Goal: Task Accomplishment & Management: Complete application form

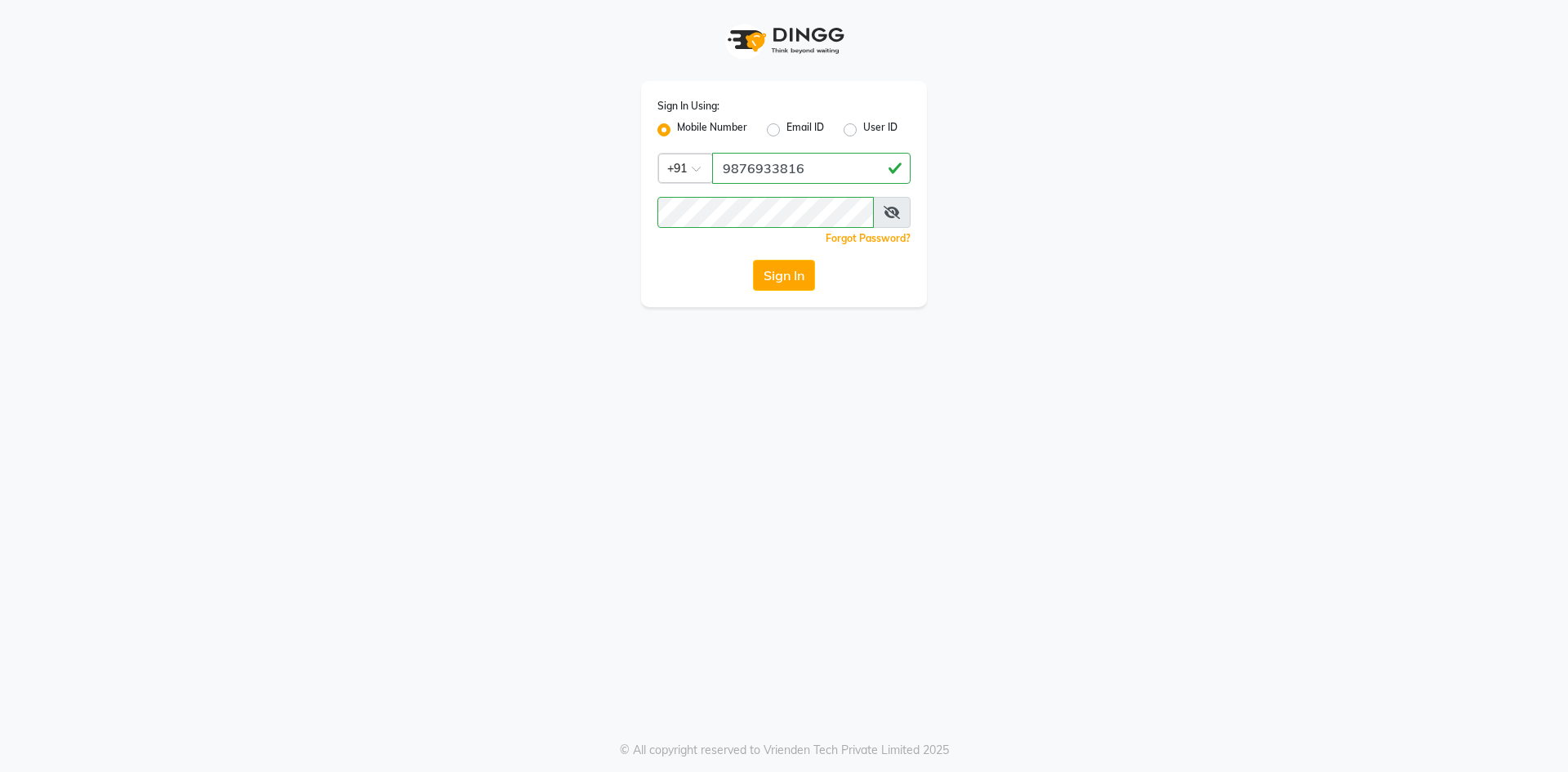
click at [802, 271] on button "Sign In" at bounding box center [784, 275] width 62 height 31
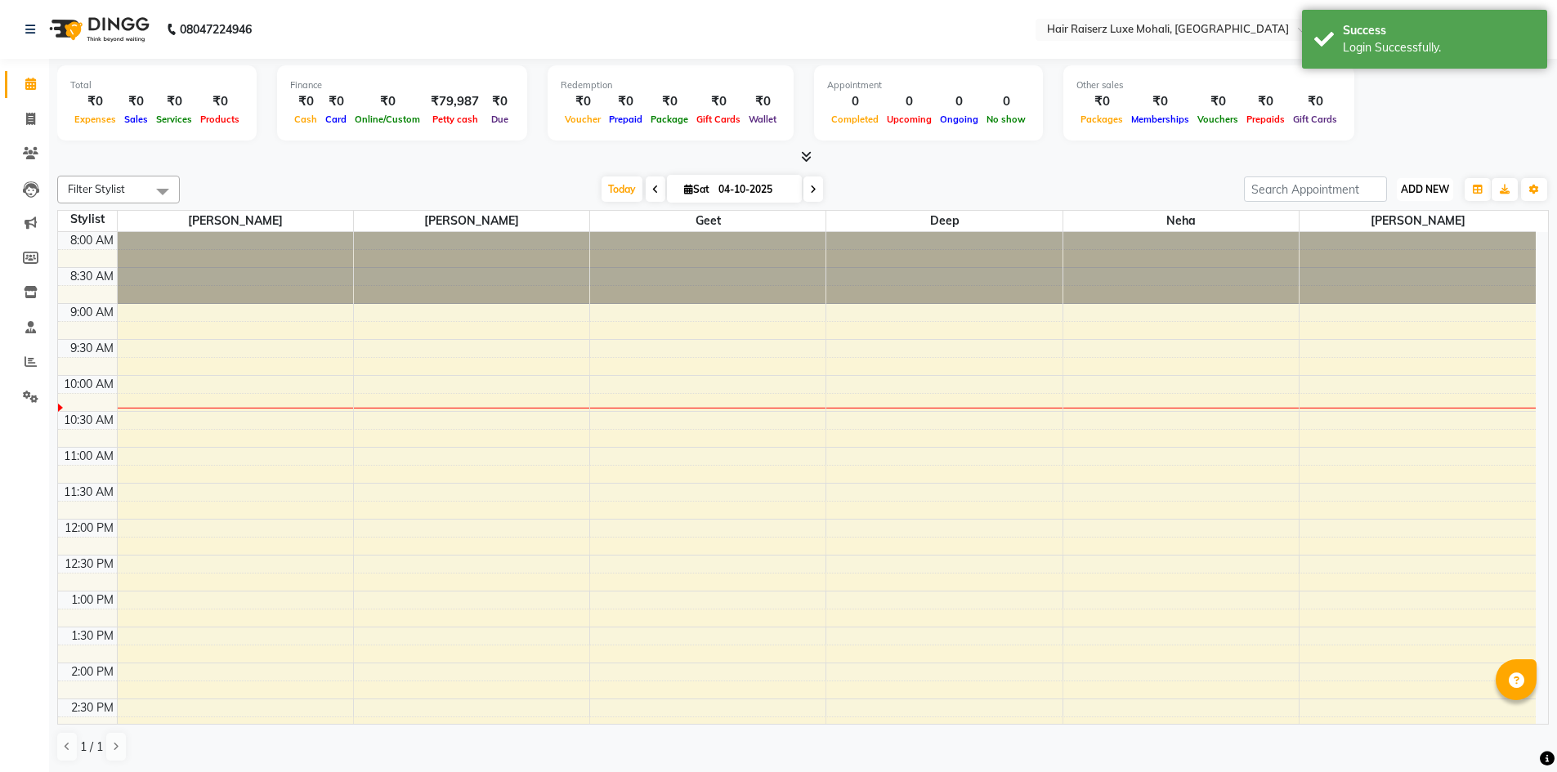
click at [1416, 193] on span "ADD NEW" at bounding box center [1425, 189] width 48 height 12
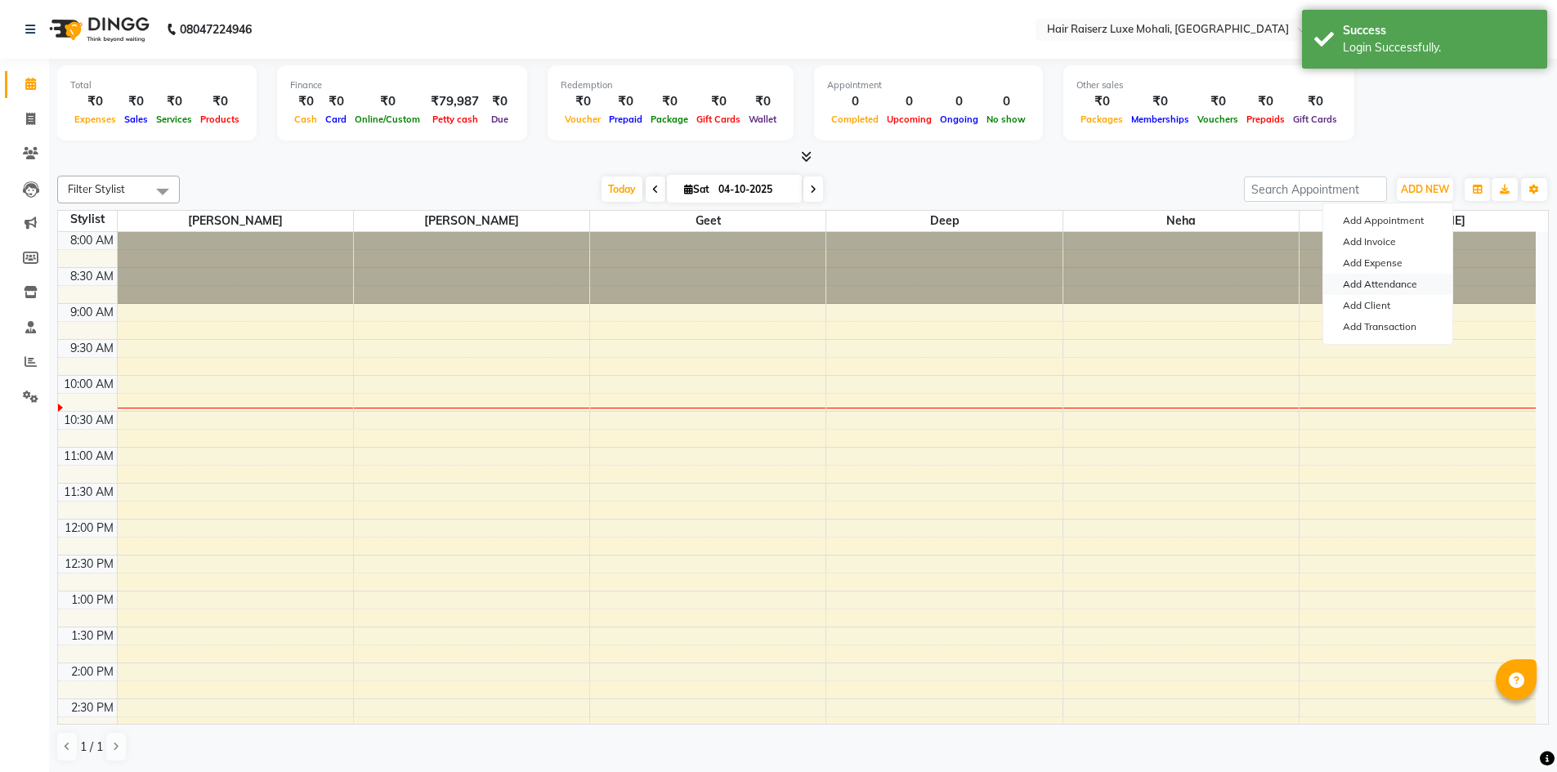
click at [1422, 280] on link "Add Attendance" at bounding box center [1387, 284] width 129 height 21
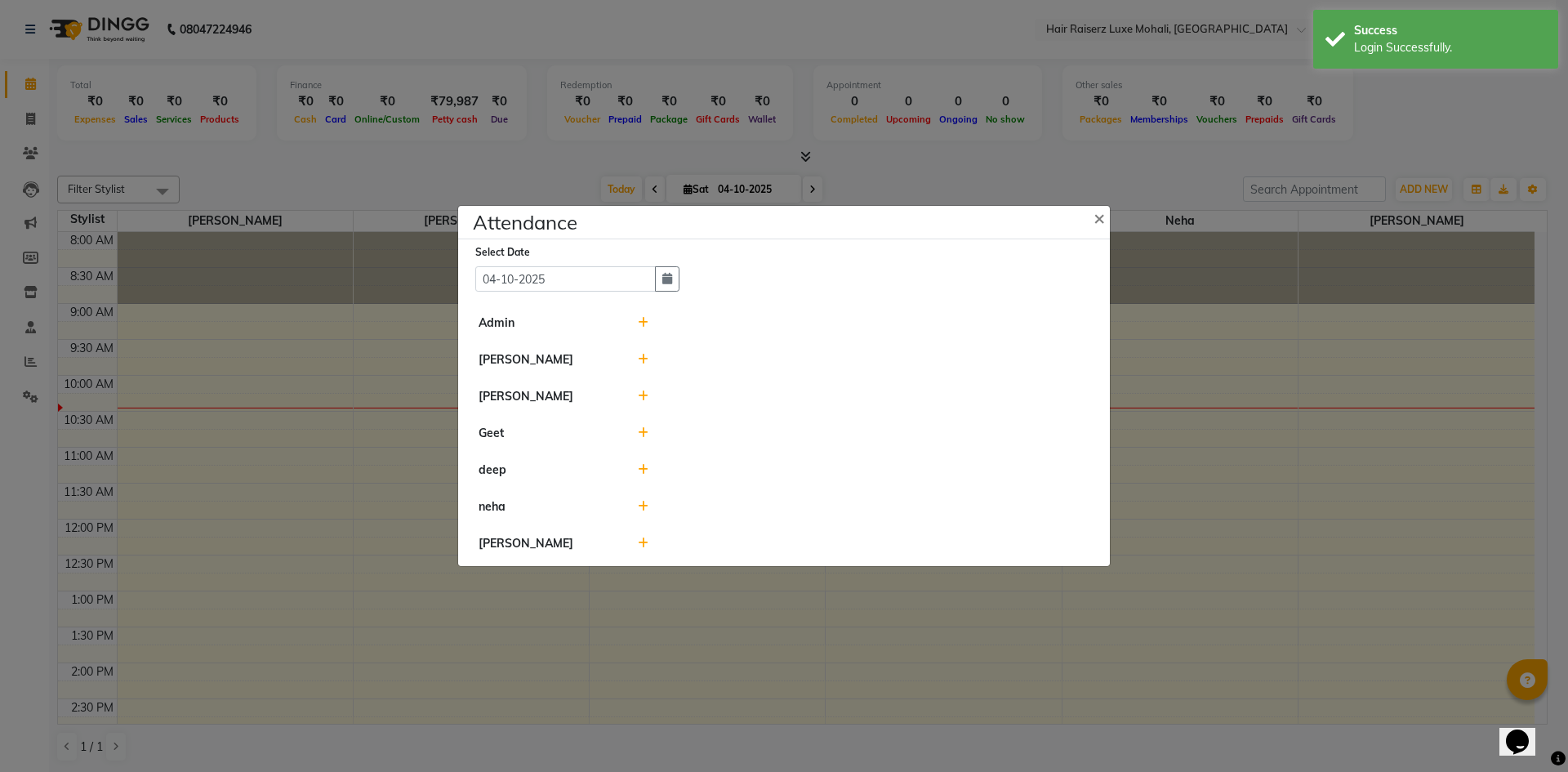
click at [646, 360] on icon at bounding box center [643, 359] width 11 height 11
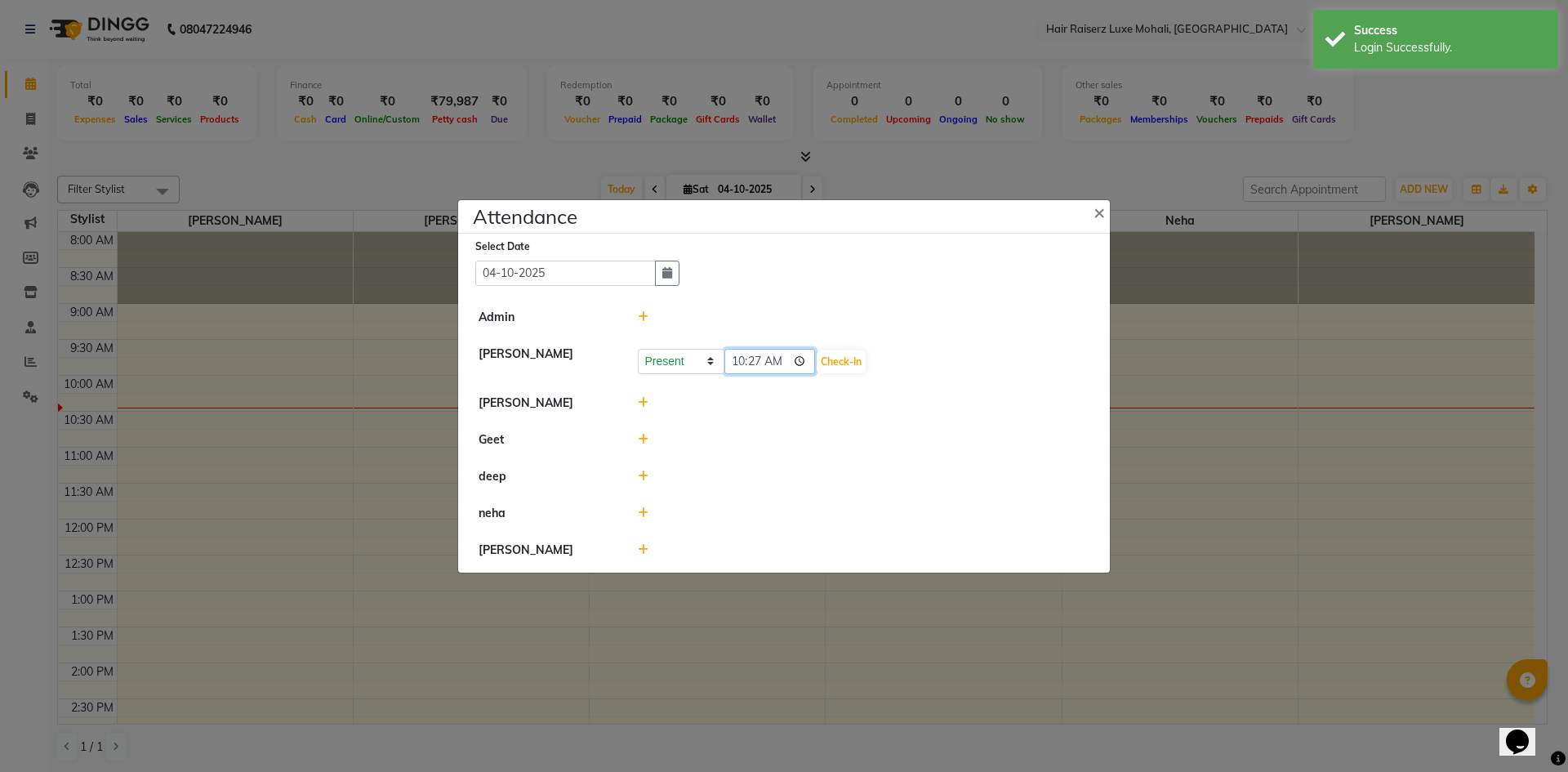
click at [778, 356] on input "10:27" at bounding box center [771, 361] width 92 height 25
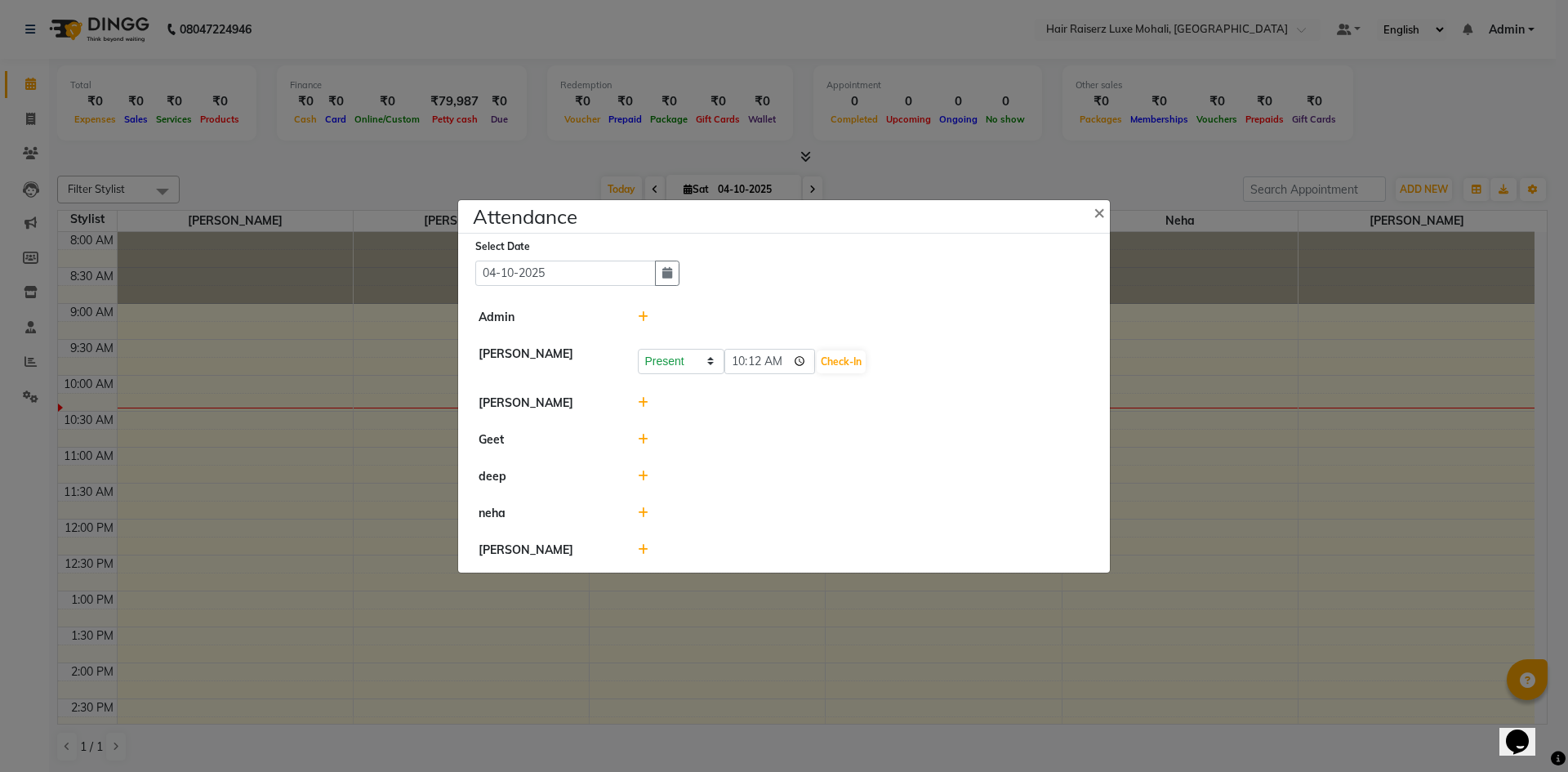
type input "10:12"
click at [878, 450] on li "Geet" at bounding box center [784, 441] width 644 height 38
click at [645, 397] on icon at bounding box center [643, 402] width 11 height 11
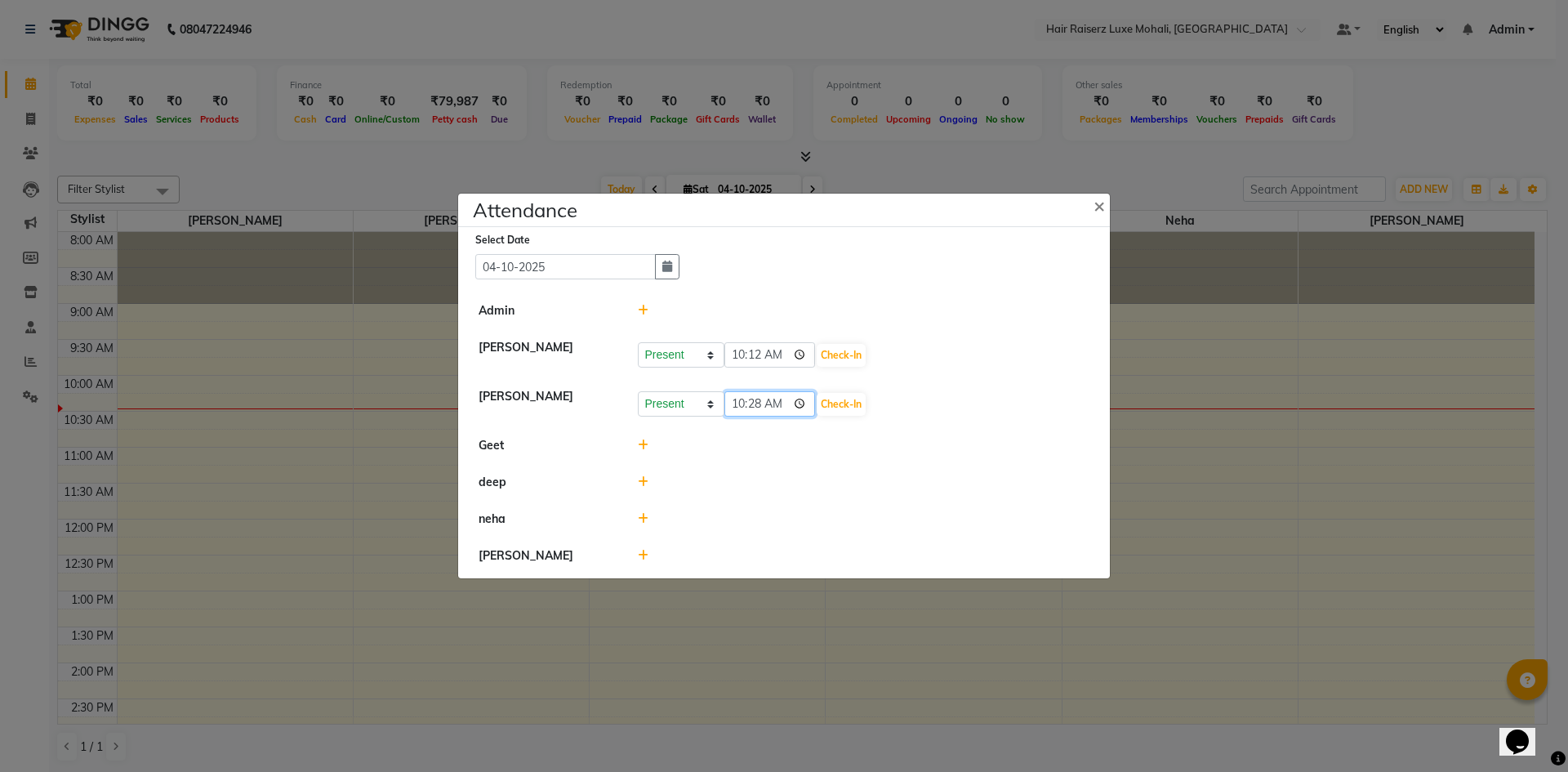
click at [783, 398] on input "10:28" at bounding box center [771, 403] width 92 height 25
type input "09:46"
click at [842, 448] on div at bounding box center [863, 445] width 477 height 17
click at [816, 403] on button "Check-In" at bounding box center [840, 404] width 49 height 23
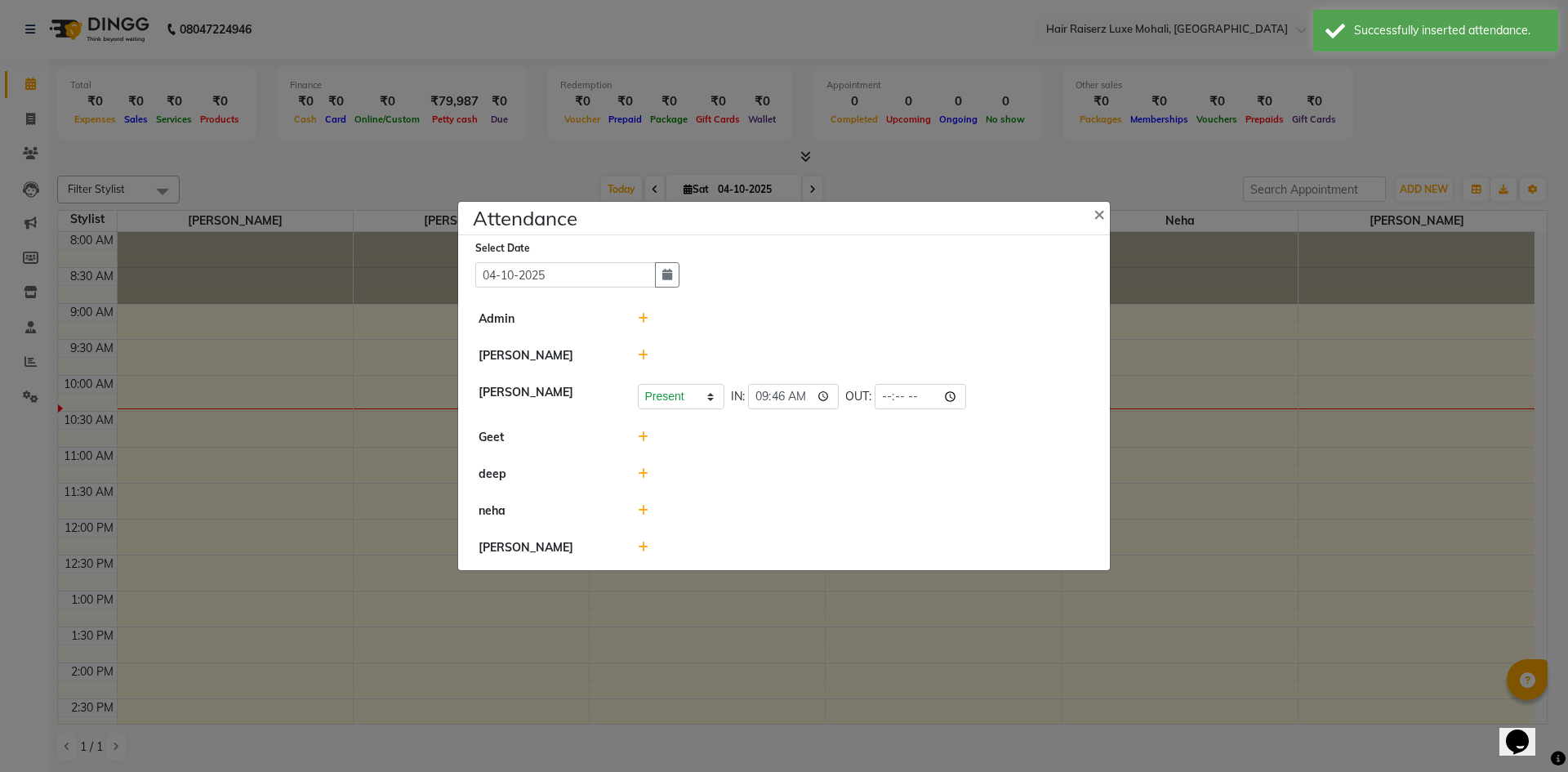
click at [645, 359] on icon at bounding box center [643, 355] width 11 height 11
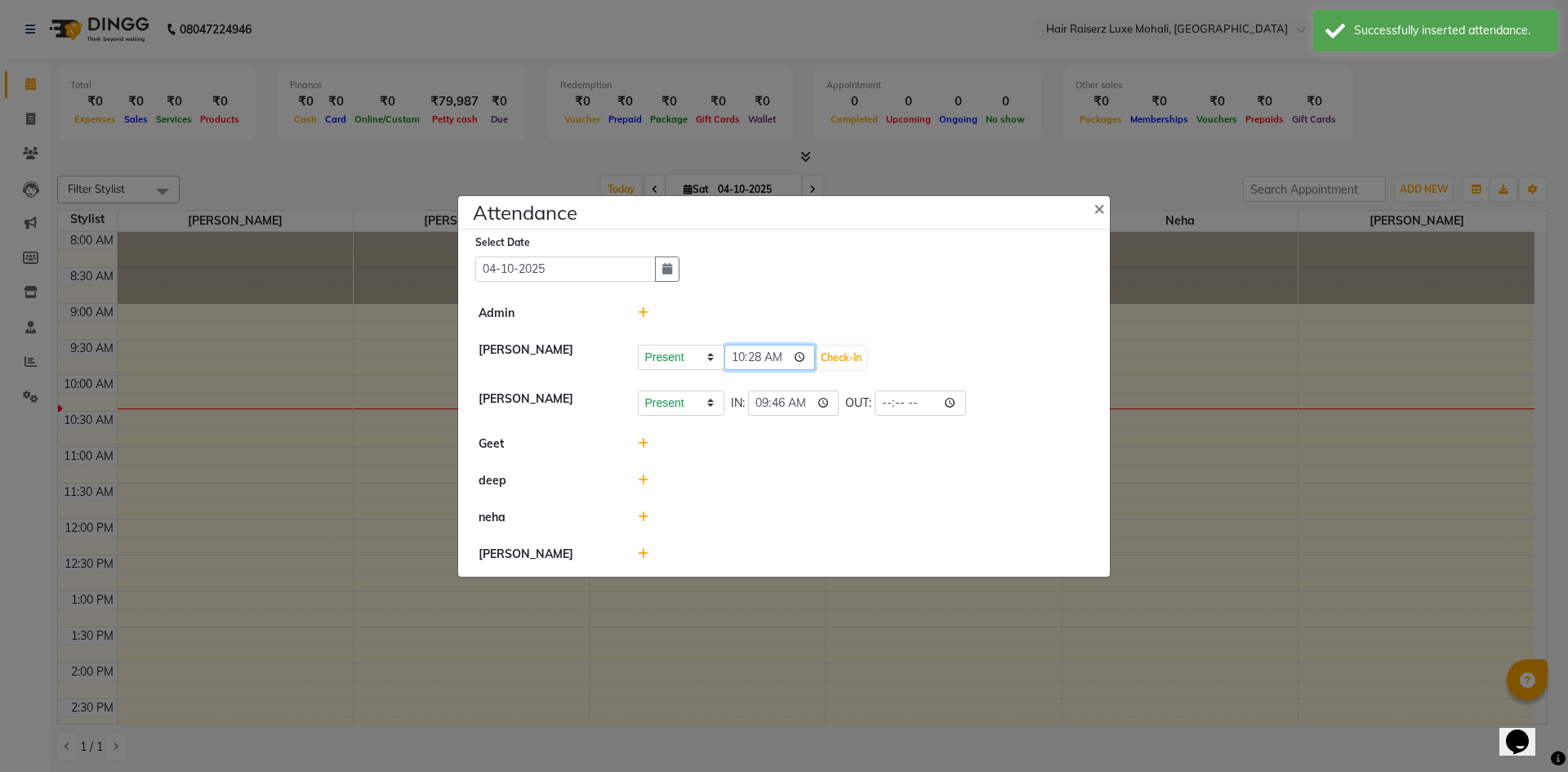
click at [783, 352] on input "10:28" at bounding box center [771, 357] width 92 height 25
type input "10:12"
click at [829, 354] on button "Check-In" at bounding box center [840, 358] width 49 height 23
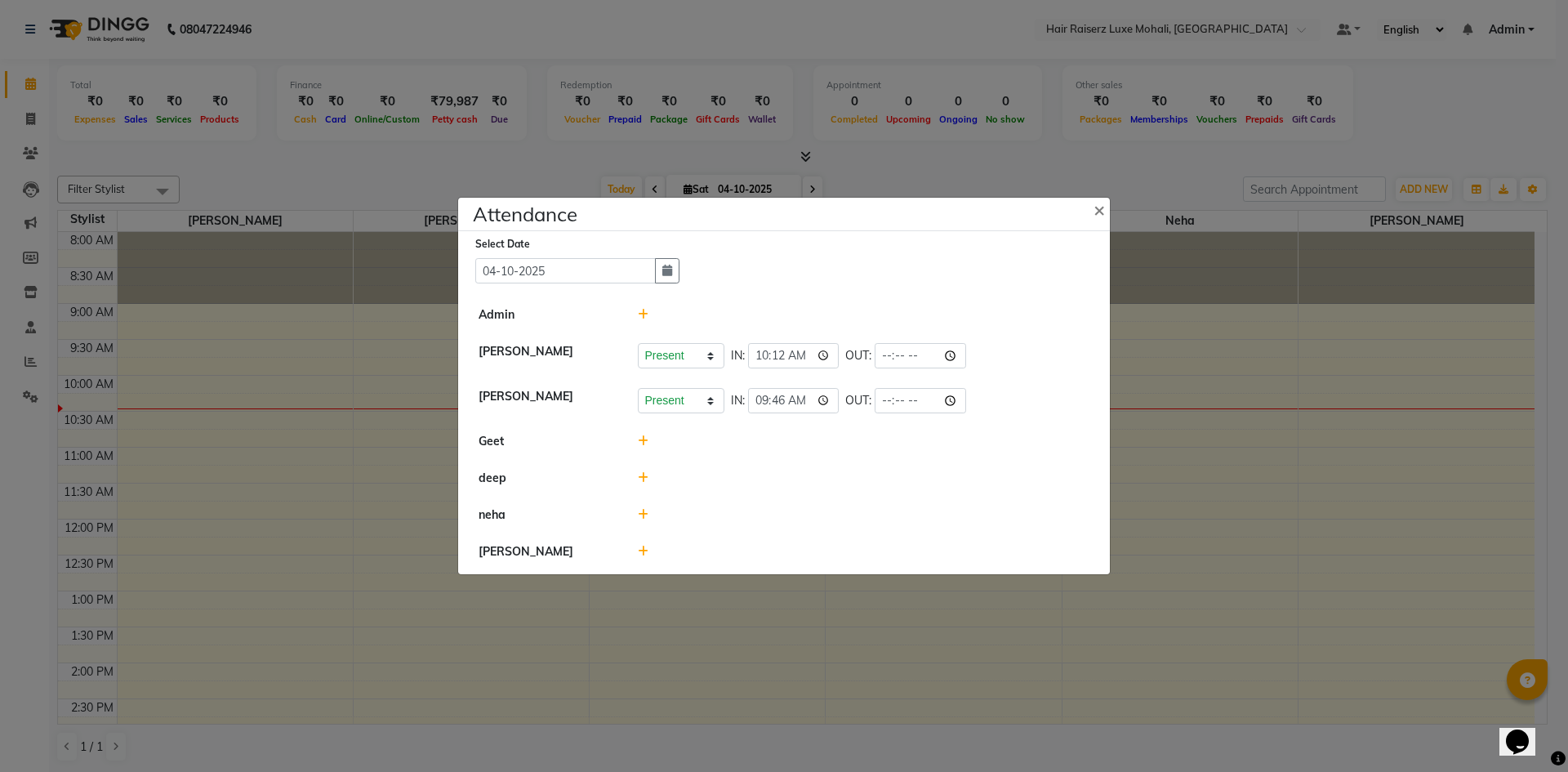
click at [645, 477] on icon at bounding box center [643, 477] width 11 height 11
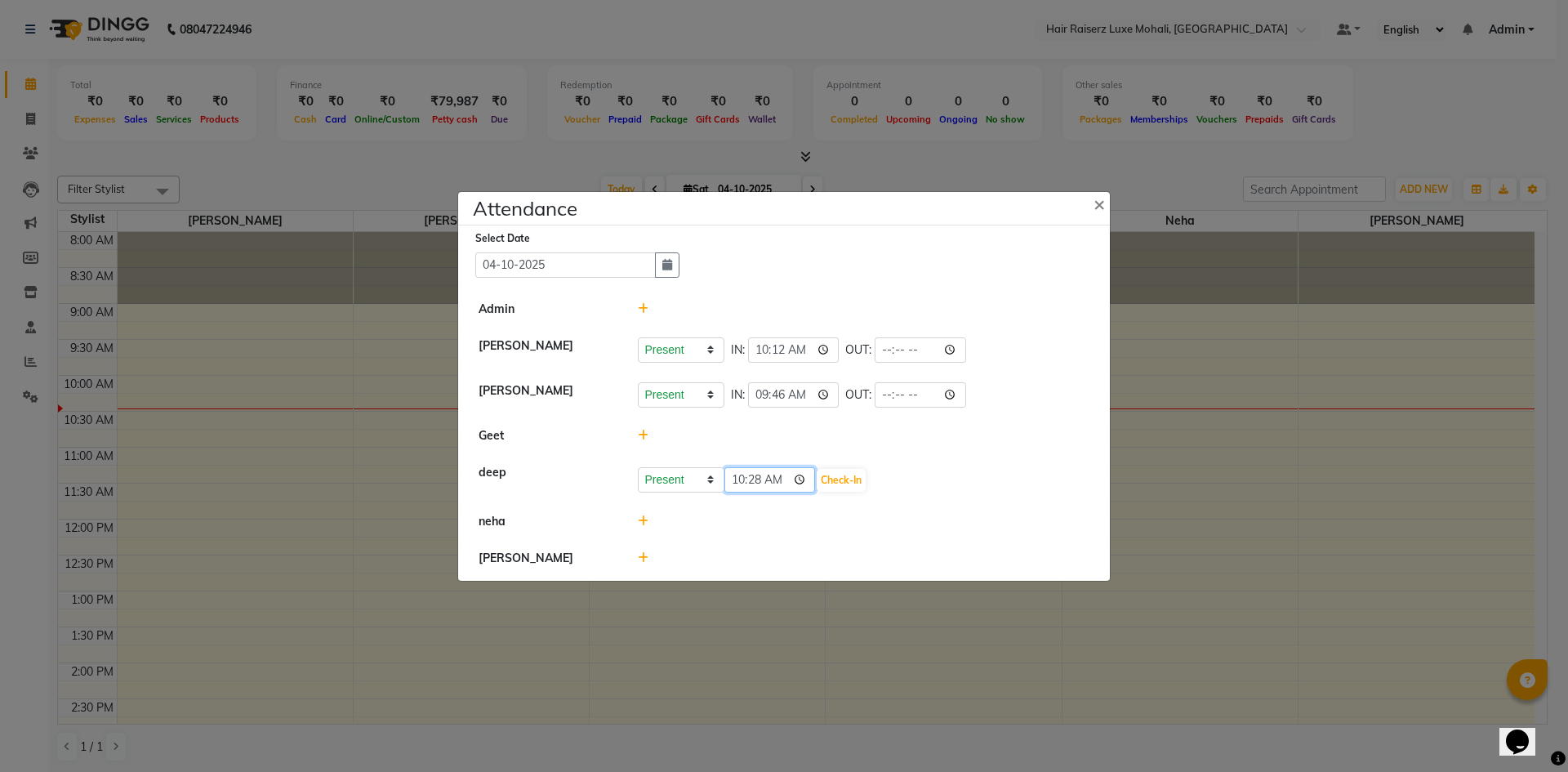
click at [777, 480] on input "10:28" at bounding box center [771, 479] width 92 height 25
type input "09:51"
click at [827, 482] on button "Check-In" at bounding box center [840, 480] width 49 height 23
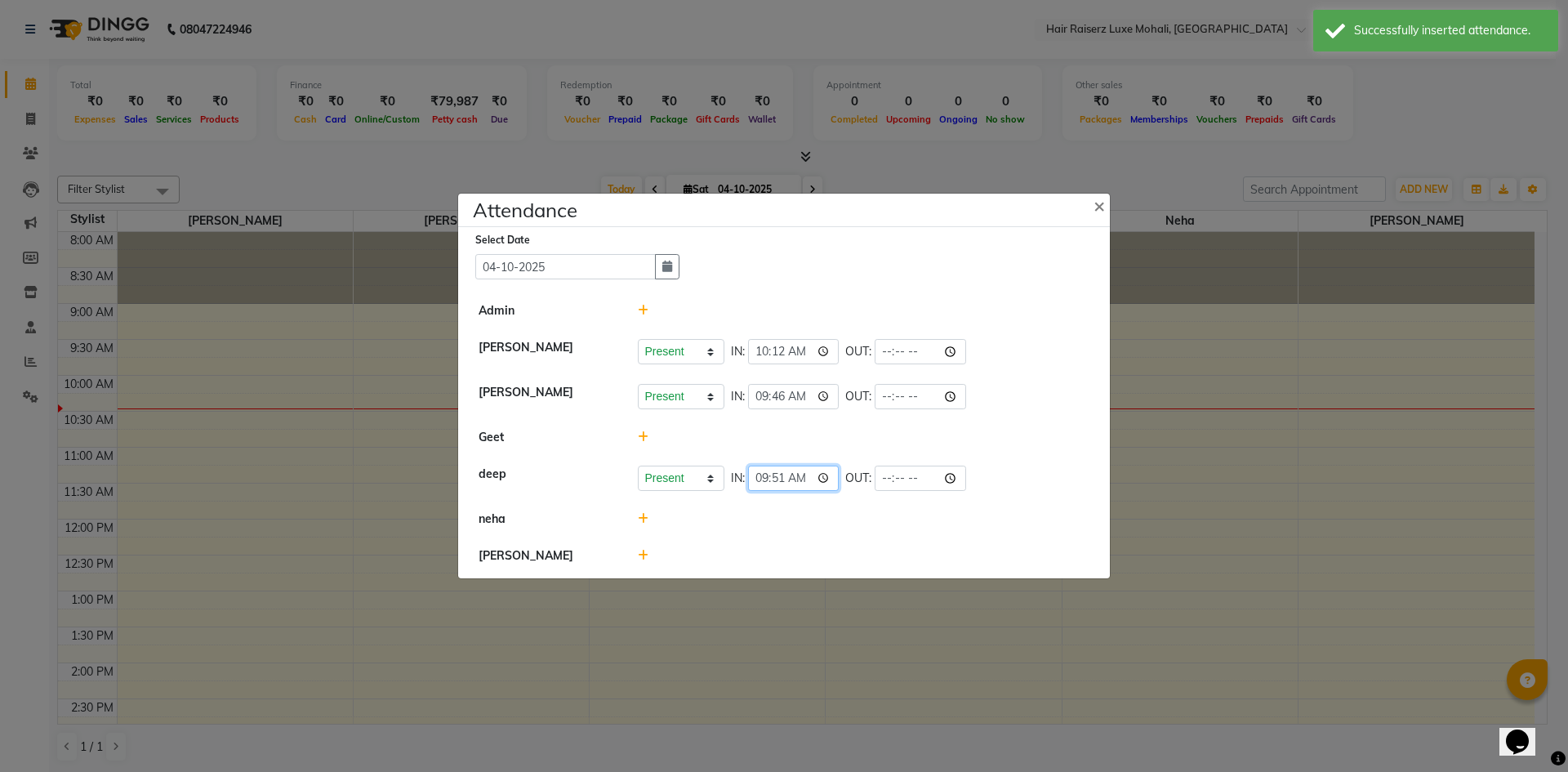
click at [802, 479] on input "09:51" at bounding box center [794, 478] width 92 height 25
type input "09:57"
drag, startPoint x: 882, startPoint y: 569, endPoint x: 846, endPoint y: 568, distance: 36.0
click at [882, 569] on li "[PERSON_NAME]" at bounding box center [784, 556] width 644 height 37
click at [642, 514] on icon at bounding box center [643, 518] width 11 height 11
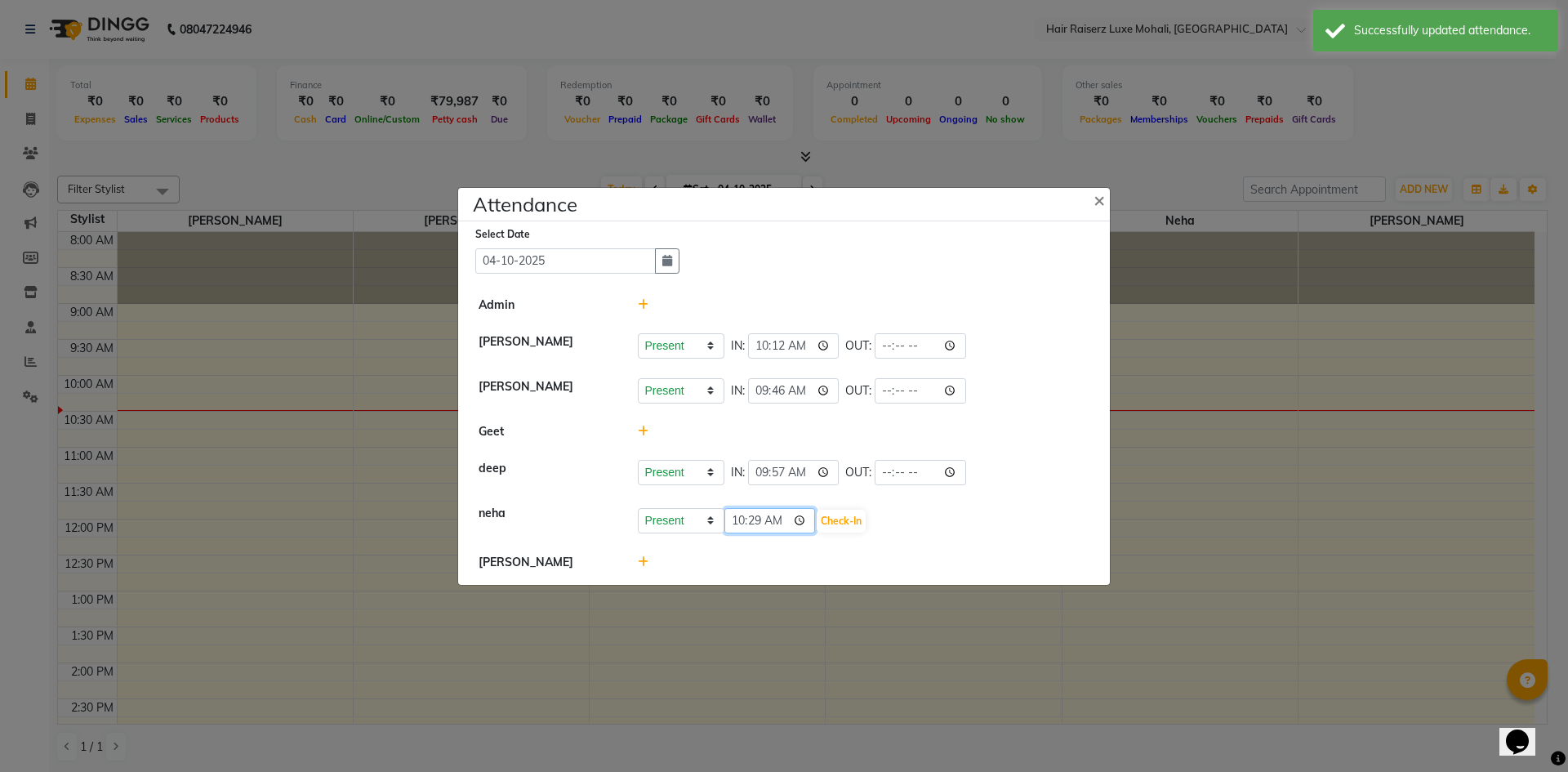
click at [784, 523] on input "10:29" at bounding box center [771, 520] width 92 height 25
type input "09:51"
click at [816, 521] on button "Check-In" at bounding box center [840, 521] width 49 height 23
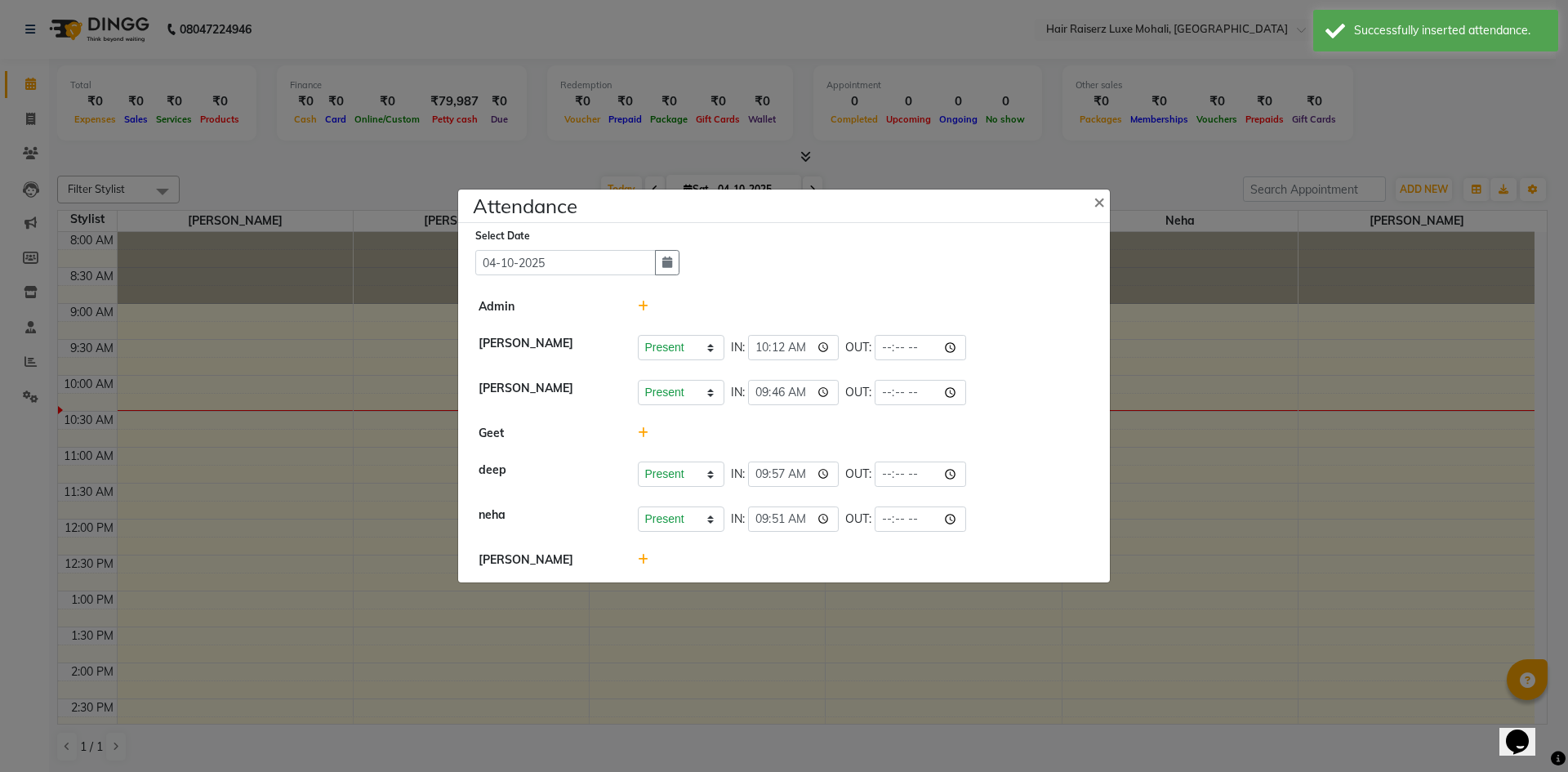
click at [646, 552] on span at bounding box center [643, 559] width 11 height 15
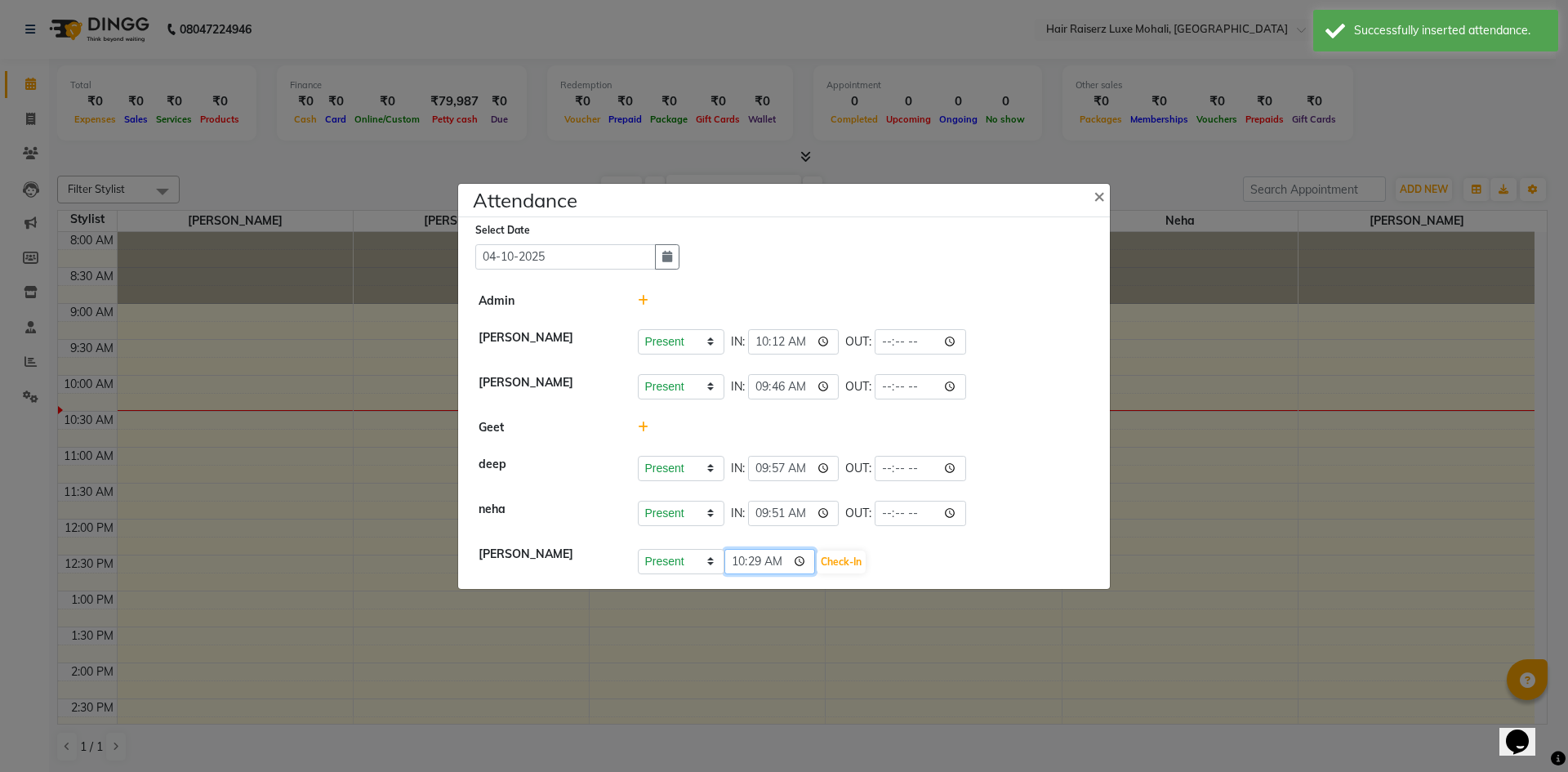
click at [775, 559] on input "10:29" at bounding box center [771, 561] width 92 height 25
type input "10:14"
click at [820, 566] on button "Check-In" at bounding box center [840, 562] width 49 height 23
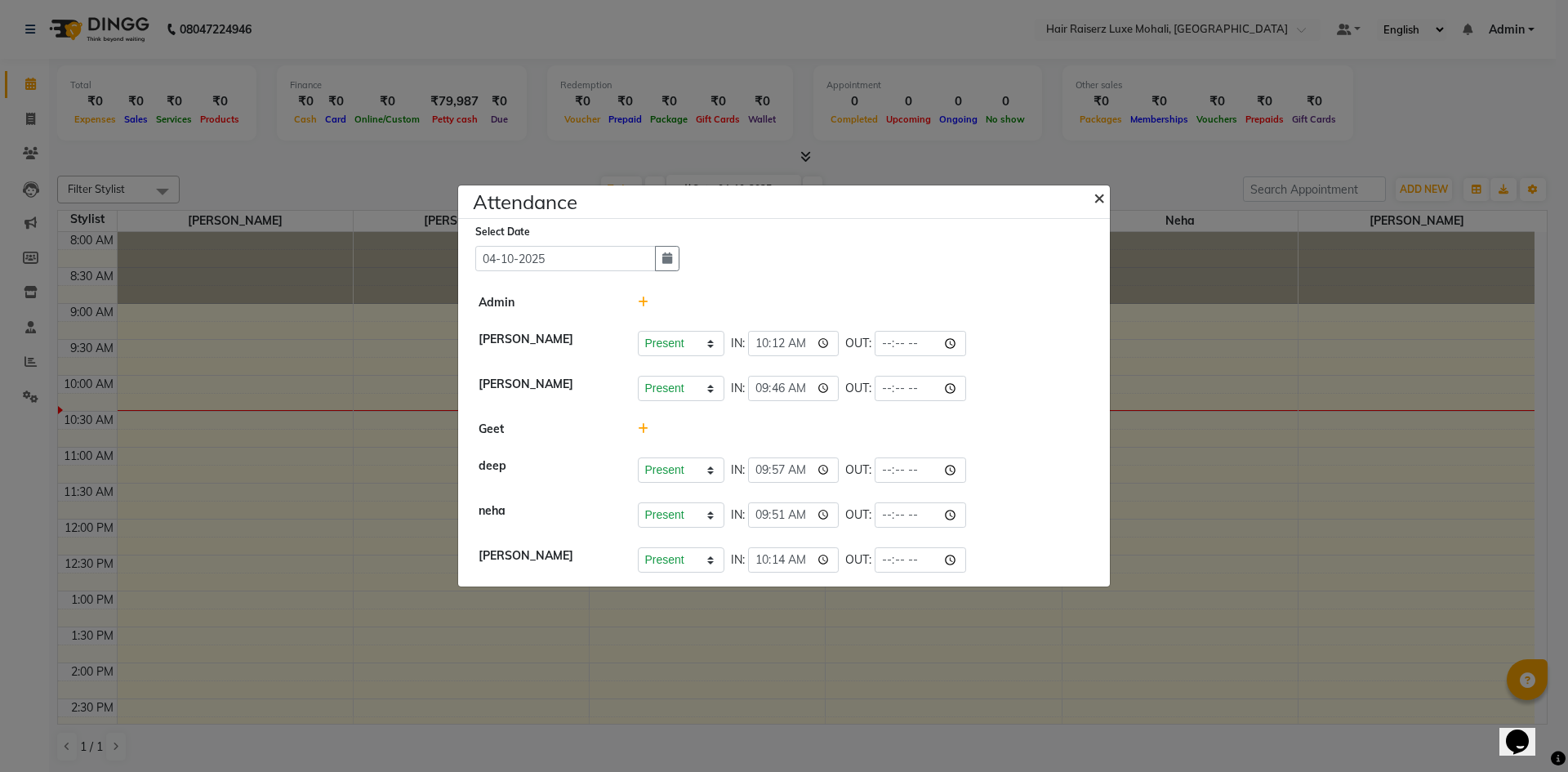
click at [1097, 196] on span "×" at bounding box center [1098, 197] width 11 height 25
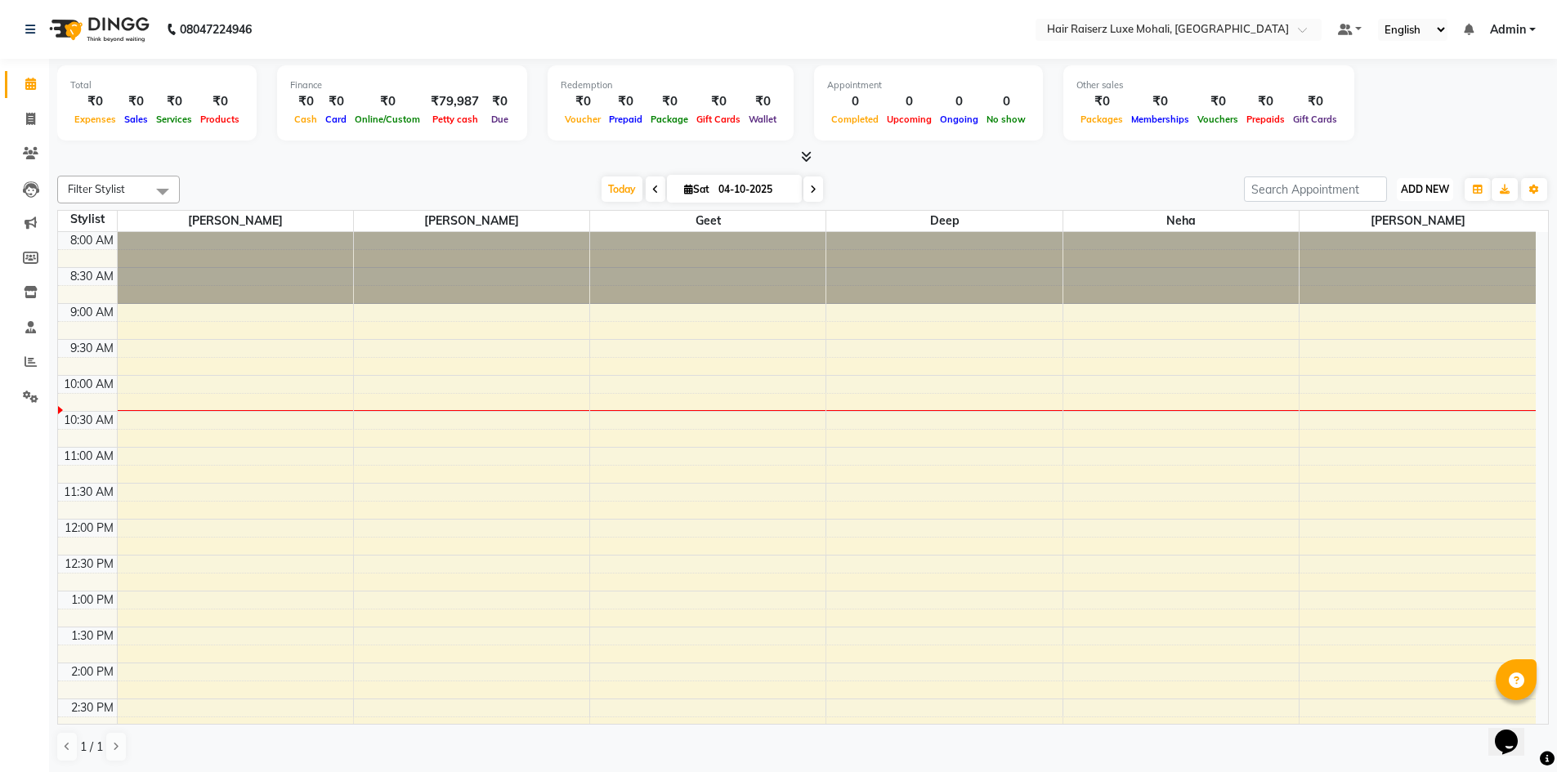
click at [1428, 187] on span "ADD NEW" at bounding box center [1425, 189] width 48 height 12
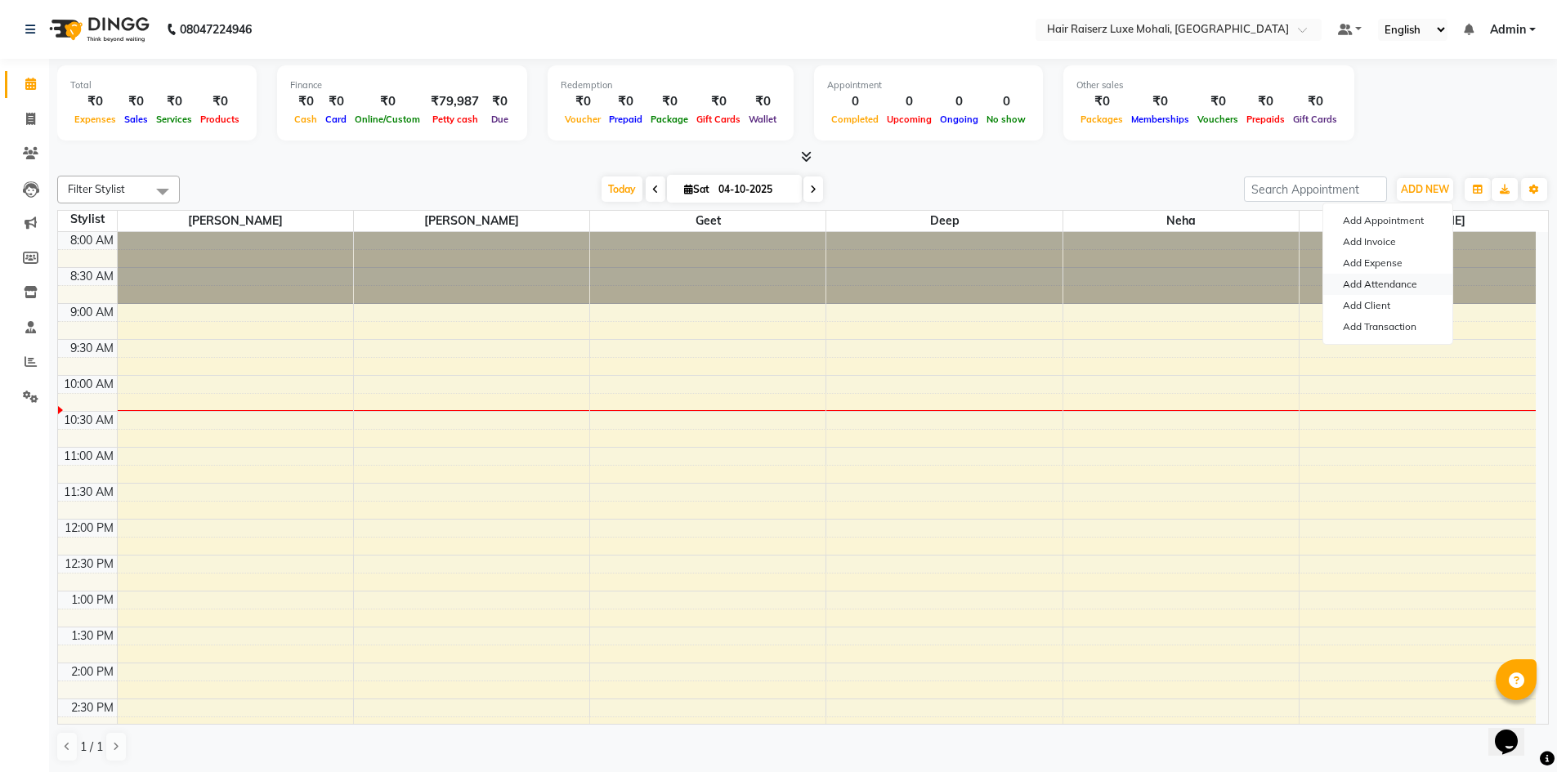
click at [1416, 281] on link "Add Attendance" at bounding box center [1387, 284] width 129 height 21
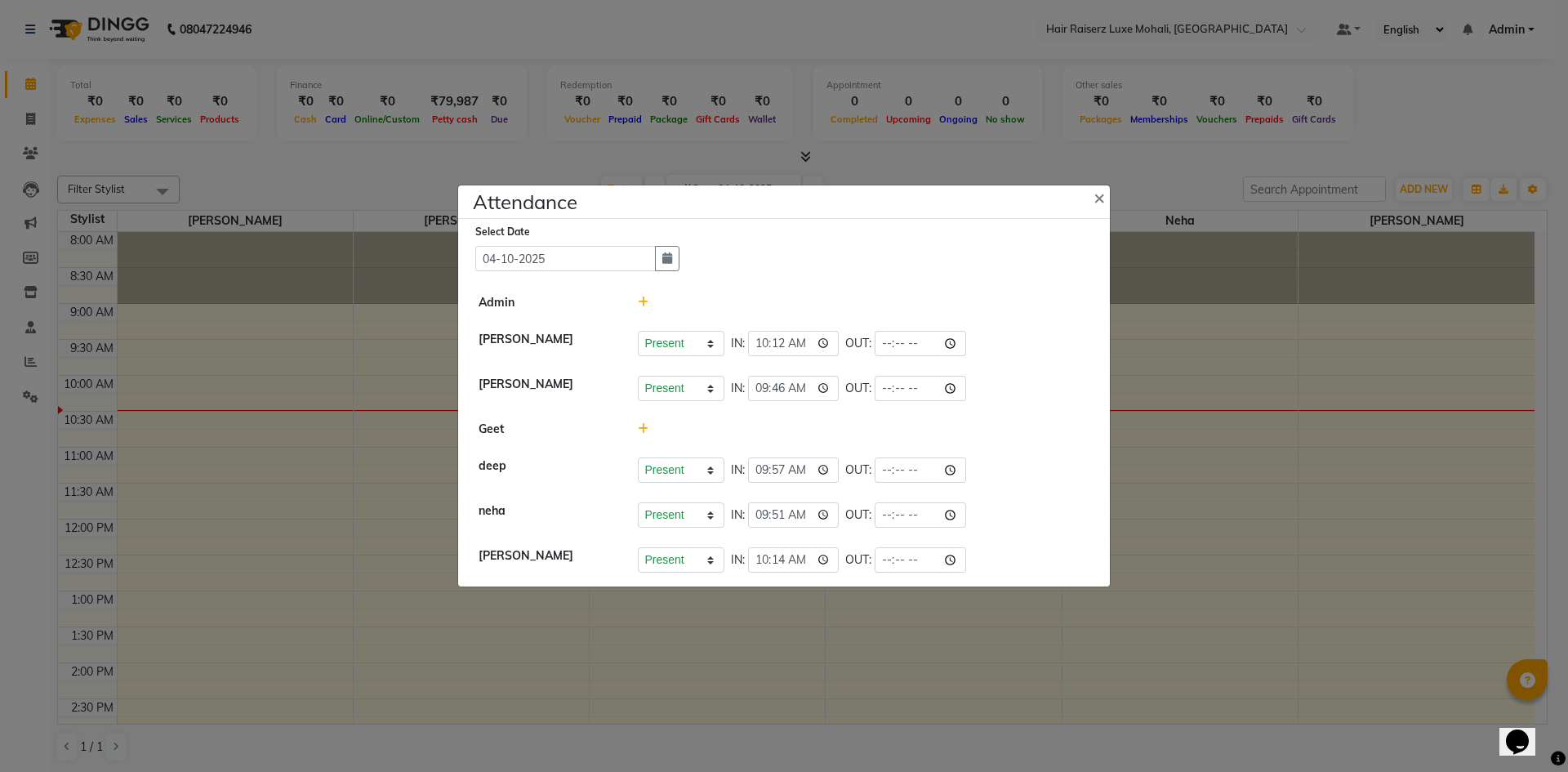
click at [642, 428] on icon at bounding box center [643, 428] width 11 height 11
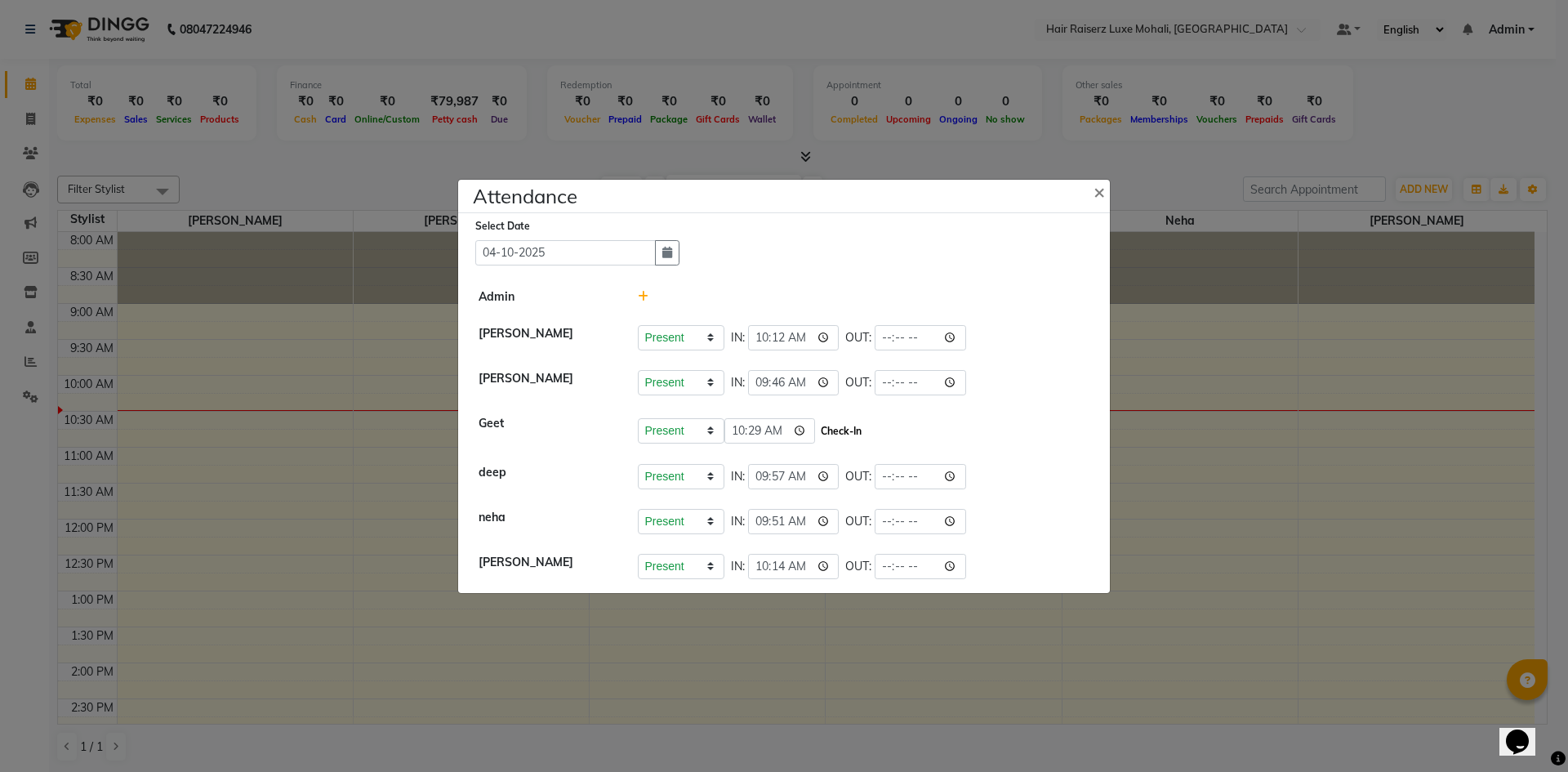
click at [816, 440] on button "Check-In" at bounding box center [840, 431] width 49 height 23
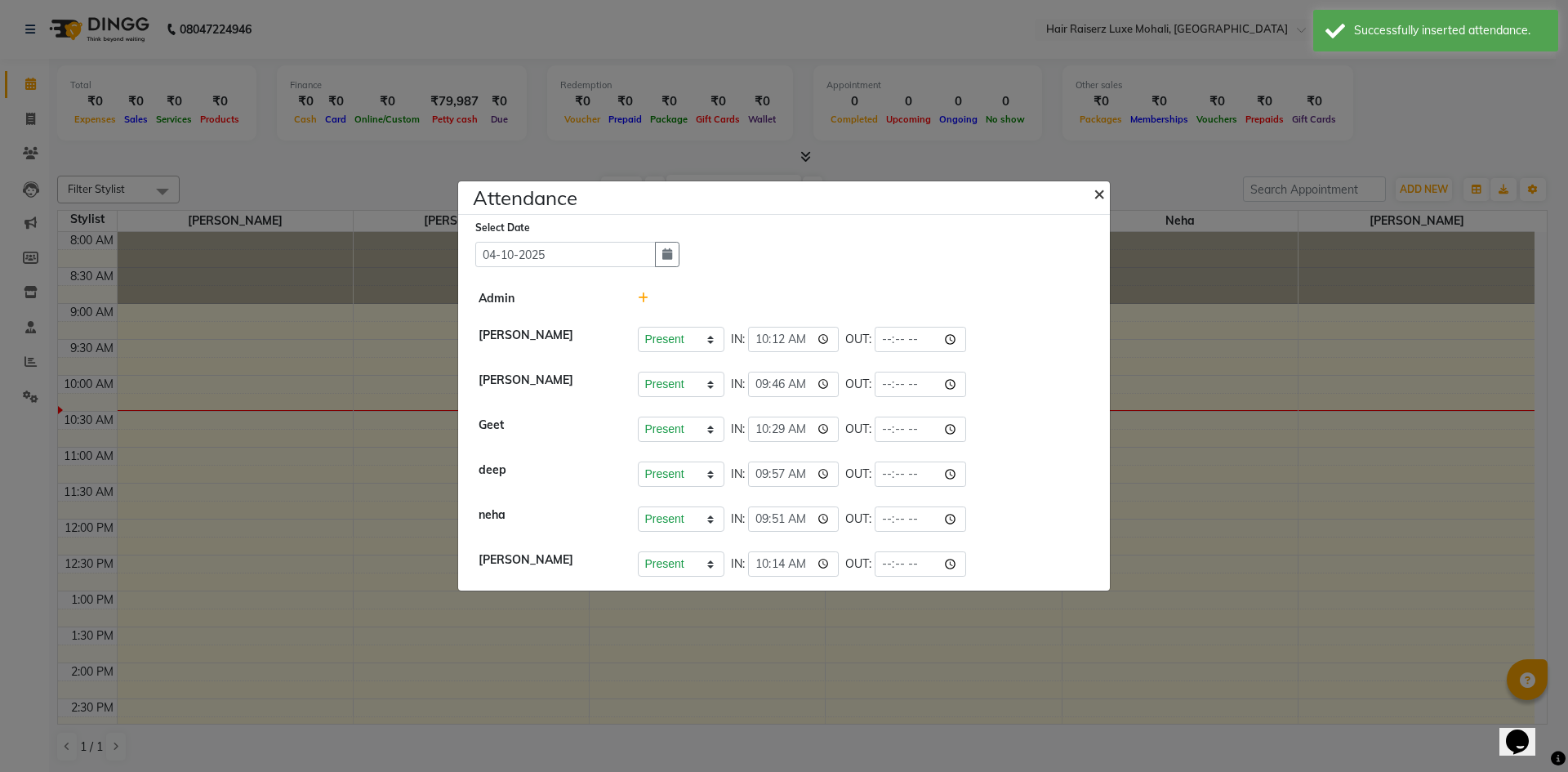
click at [1102, 195] on span "×" at bounding box center [1098, 193] width 11 height 25
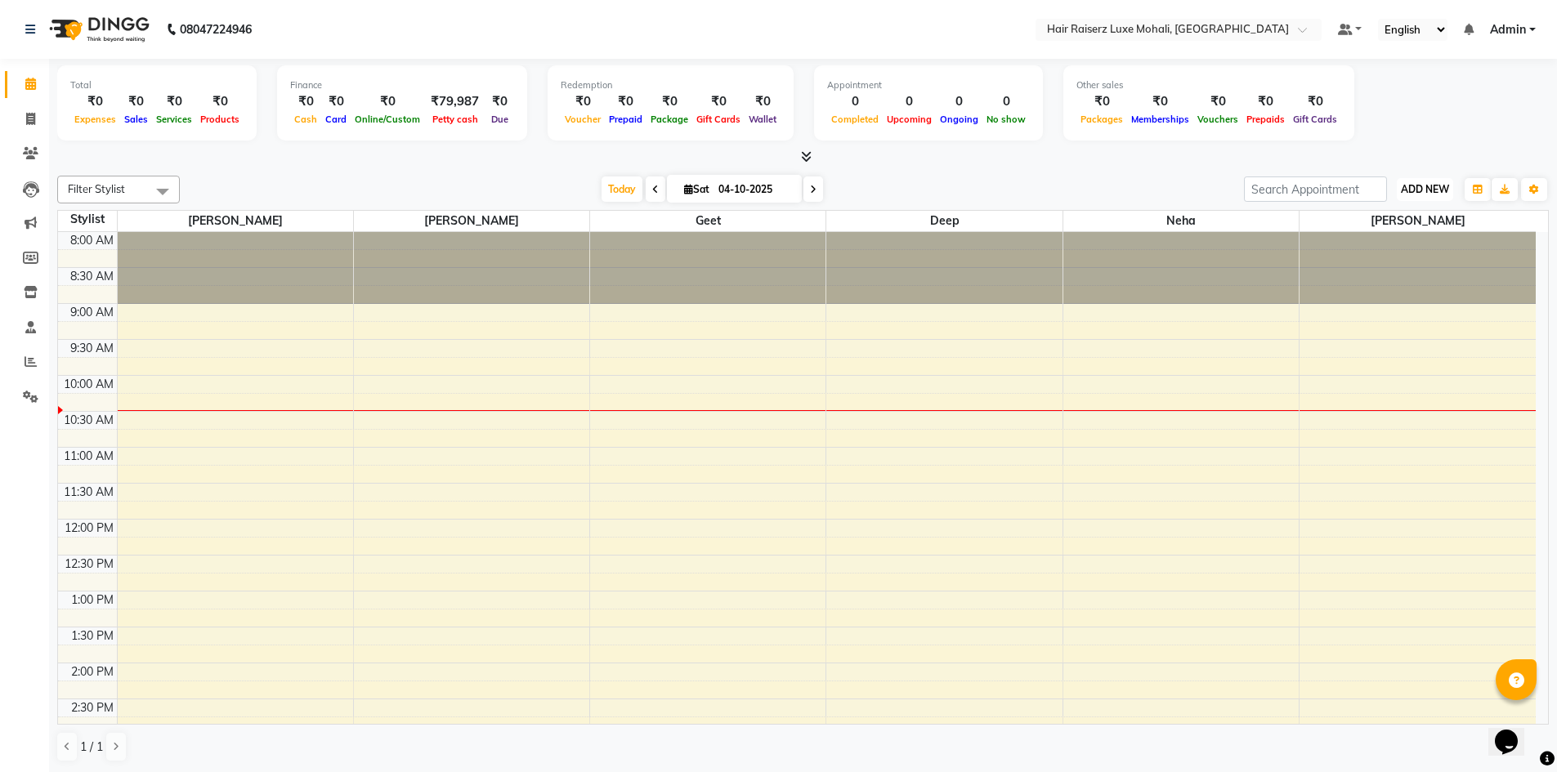
click at [1429, 195] on span "ADD NEW" at bounding box center [1425, 189] width 48 height 12
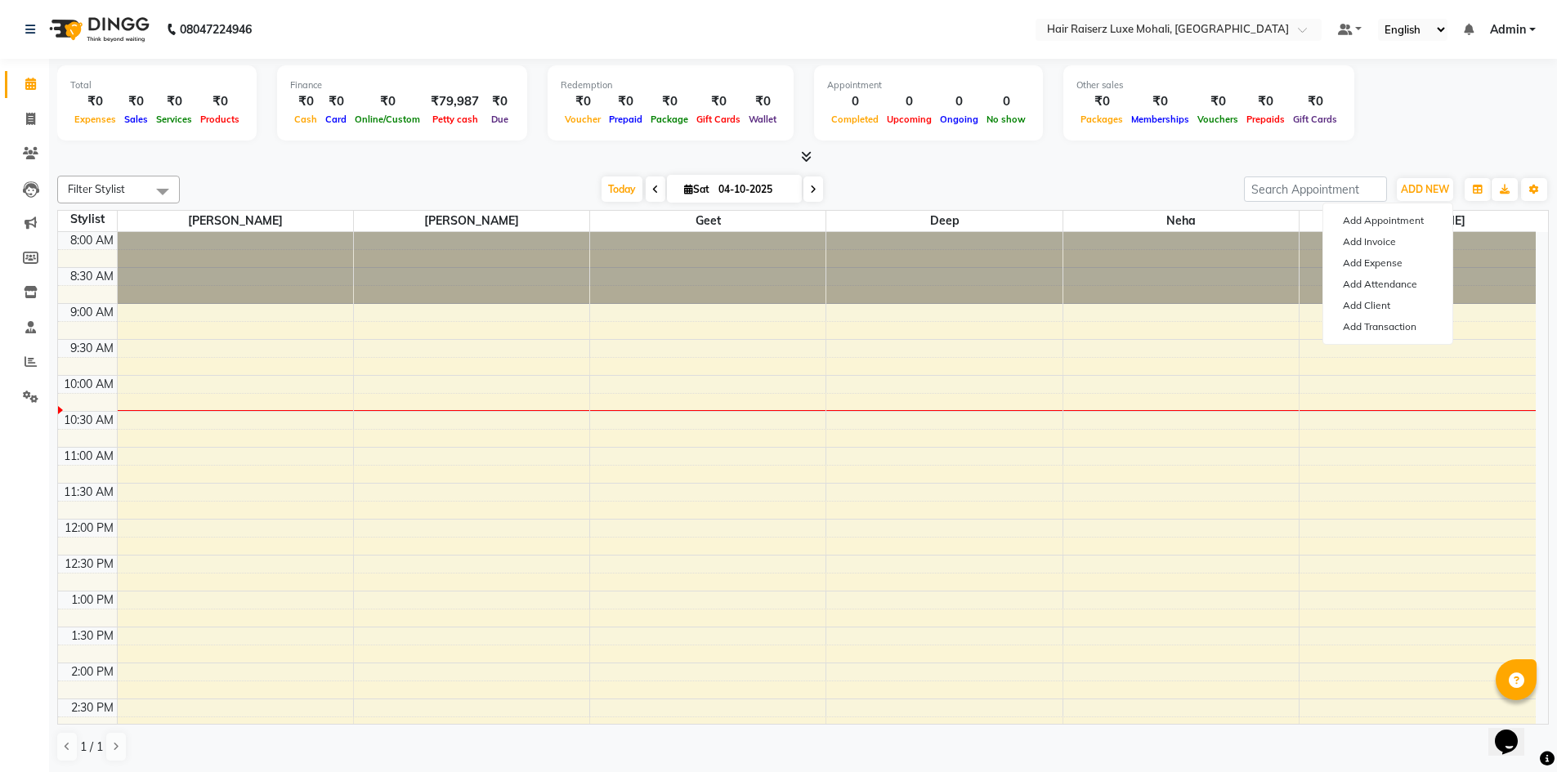
click at [1397, 132] on div "Total ₹0 Expenses ₹0 Sales ₹0 Services ₹0 Products Finance ₹0 Cash ₹0 Card ₹0 O…" at bounding box center [803, 105] width 1492 height 80
